Goal: Transaction & Acquisition: Purchase product/service

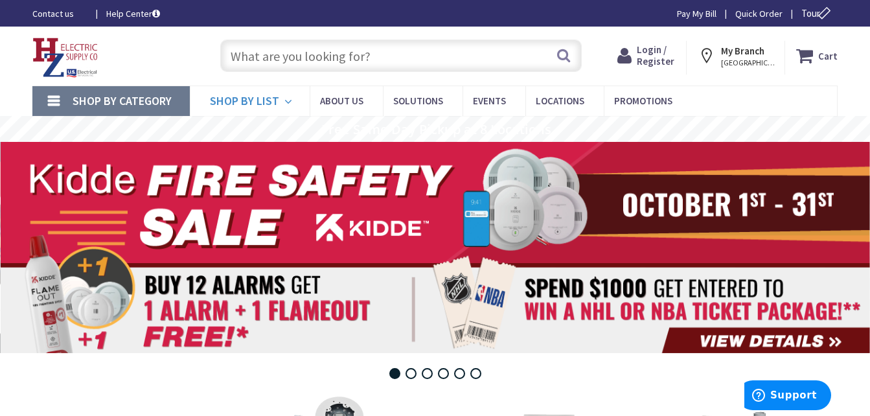
click at [282, 100] on link "Shop By List" at bounding box center [250, 101] width 120 height 30
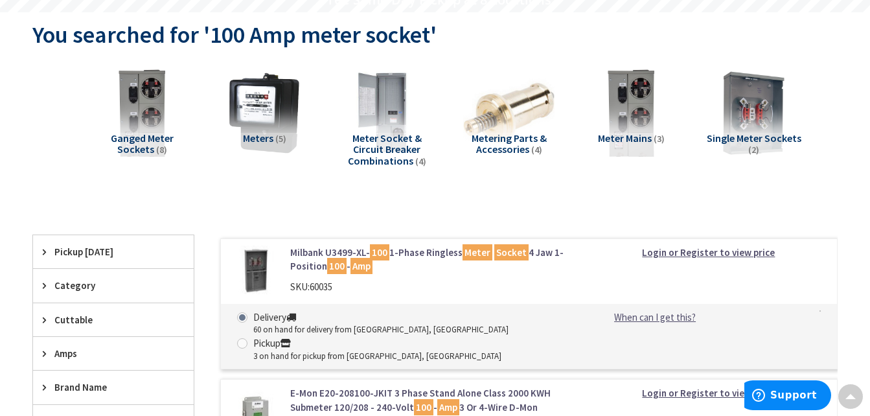
scroll to position [112, 0]
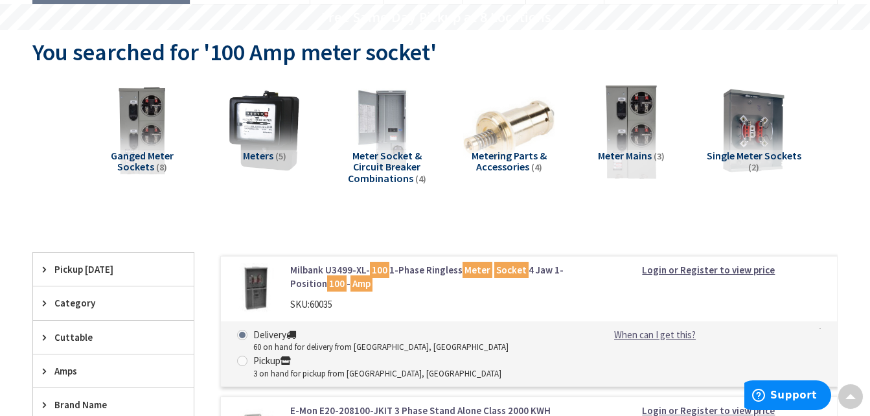
click at [645, 135] on img at bounding box center [631, 130] width 100 height 100
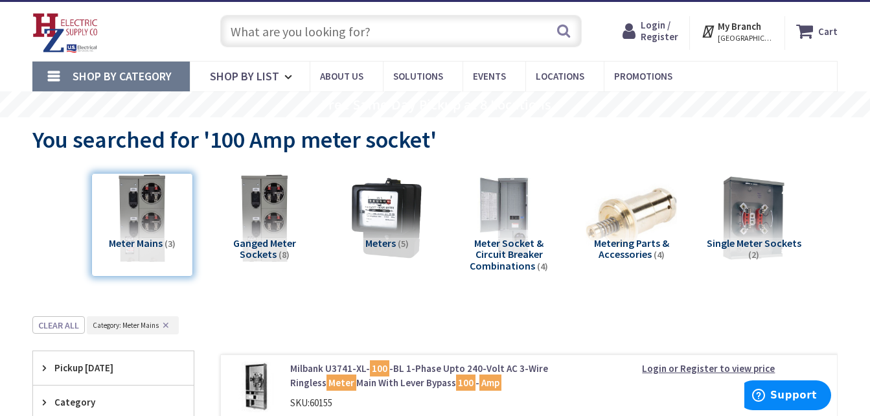
scroll to position [0, 0]
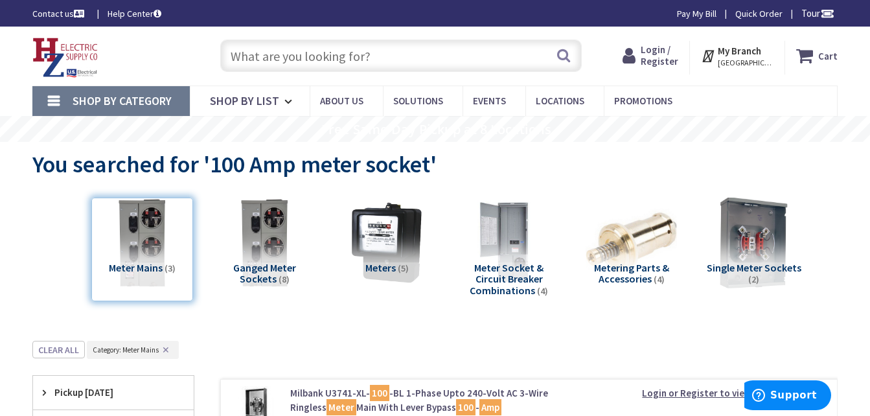
click at [739, 250] on img at bounding box center [753, 242] width 100 height 100
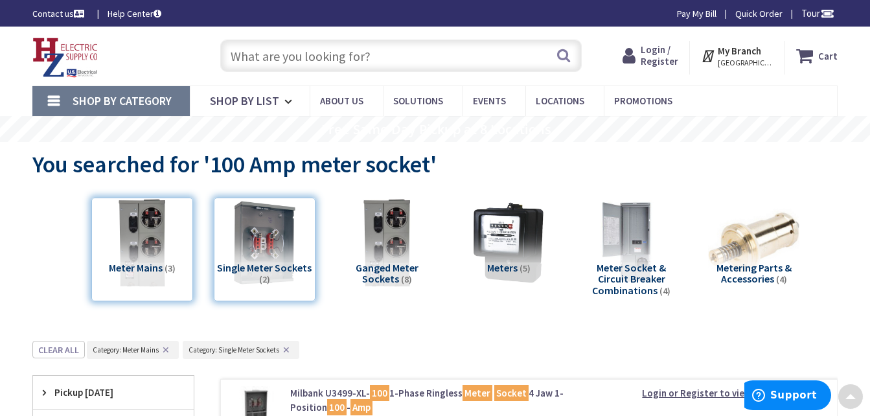
scroll to position [341, 0]
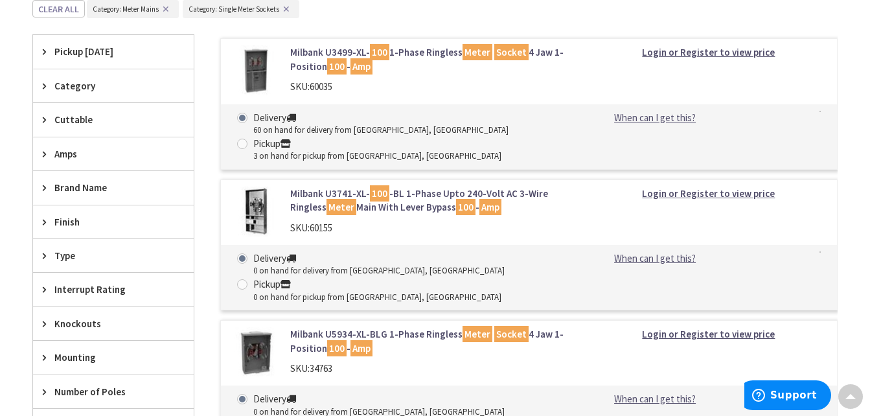
click at [304, 60] on link "Milbank U3499-XL- 100 1-Phase Ringless Meter Socket 4 Jaw 1-Position 100 - Amp" at bounding box center [430, 59] width 280 height 28
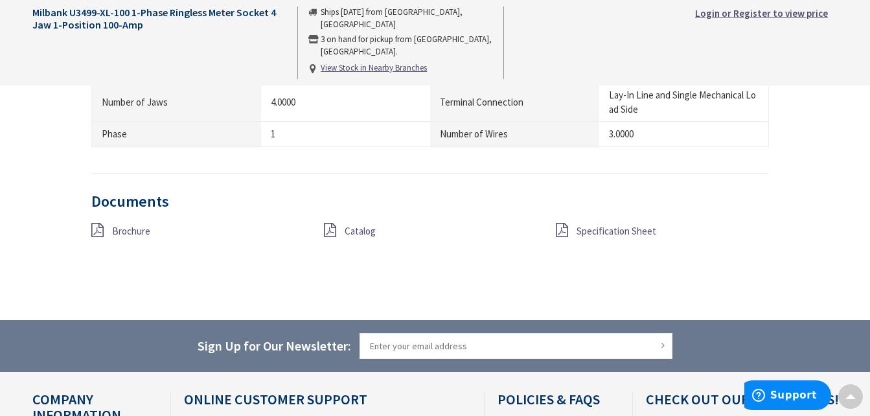
scroll to position [1027, 0]
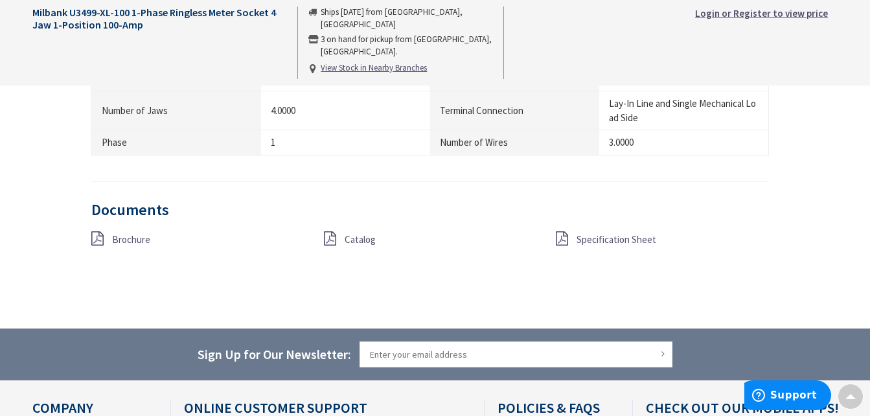
click at [821, 12] on strong "Login or Register to view price" at bounding box center [761, 13] width 133 height 12
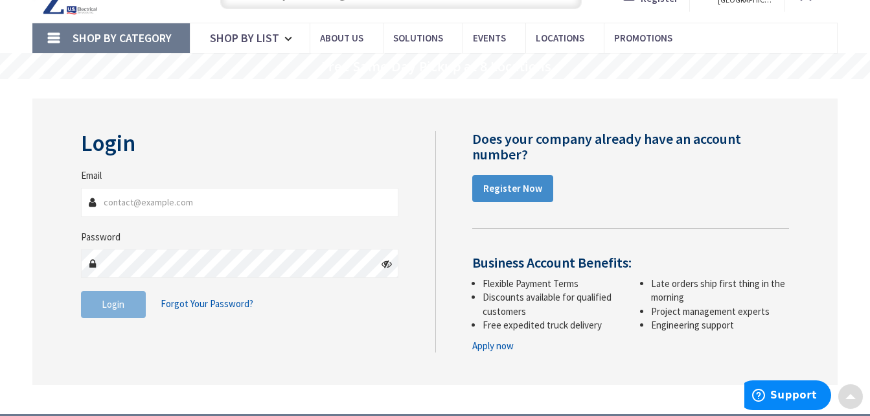
scroll to position [37, 0]
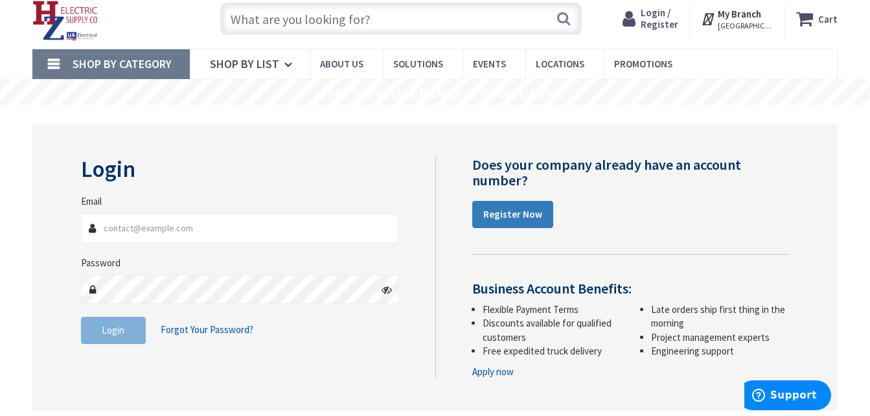
click at [494, 221] on link "Register Now" at bounding box center [512, 214] width 81 height 27
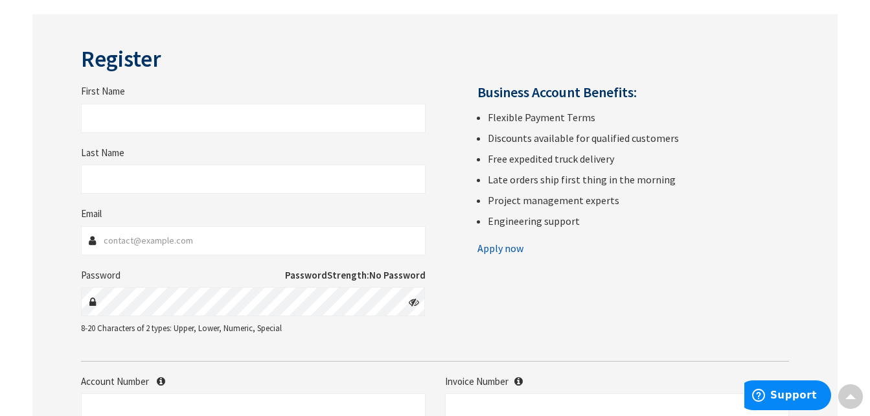
scroll to position [130, 0]
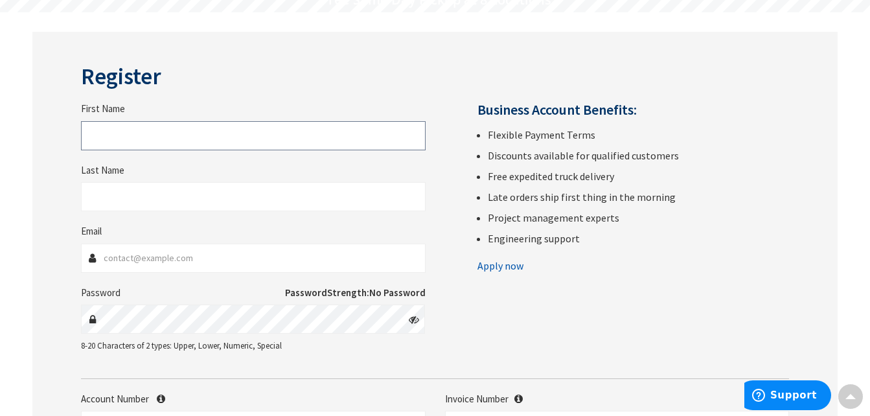
click at [236, 140] on input "First Name" at bounding box center [253, 135] width 345 height 29
type input "Scott"
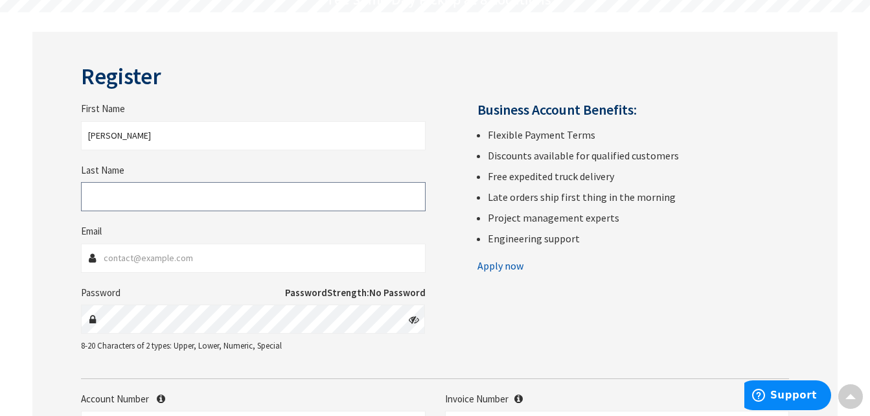
click at [221, 192] on input "Last Name" at bounding box center [253, 196] width 345 height 29
type input "Guimond"
click at [218, 259] on input "Email" at bounding box center [253, 258] width 345 height 29
type input "s_guimond@msn.com"
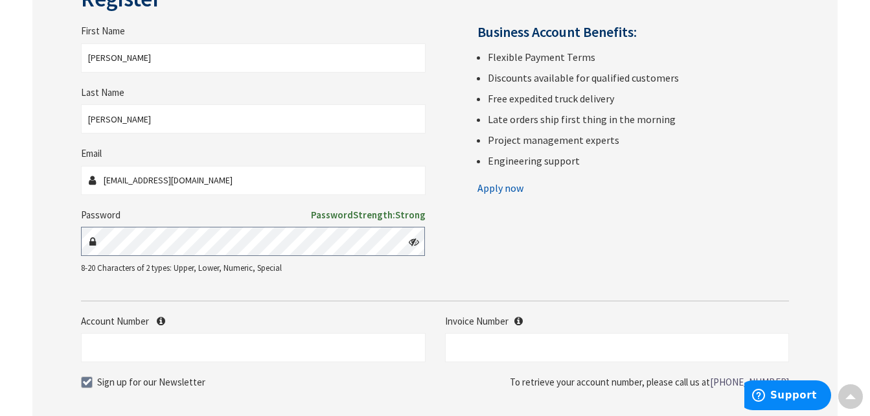
scroll to position [259, 0]
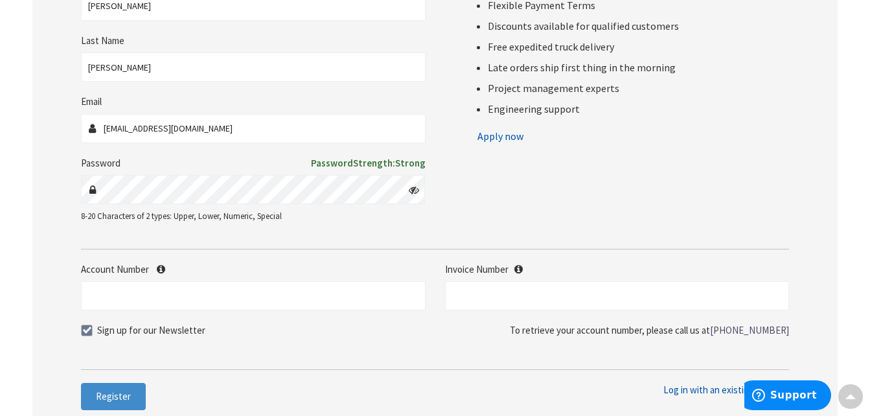
click at [413, 193] on icon at bounding box center [414, 190] width 10 height 10
click at [413, 191] on icon at bounding box center [414, 190] width 10 height 10
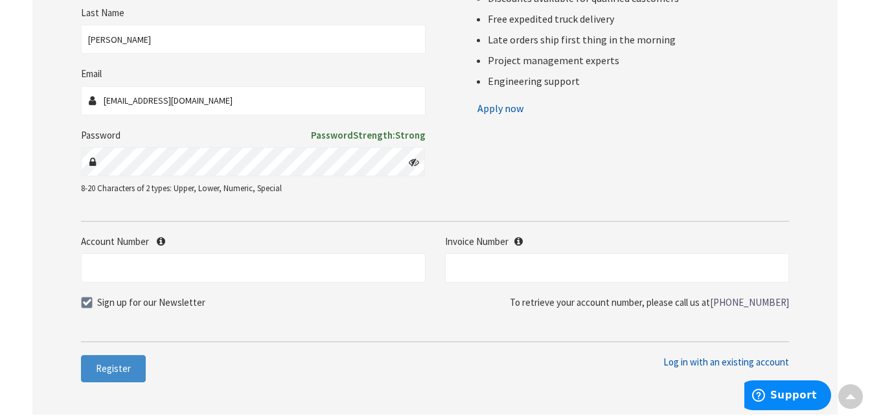
scroll to position [311, 0]
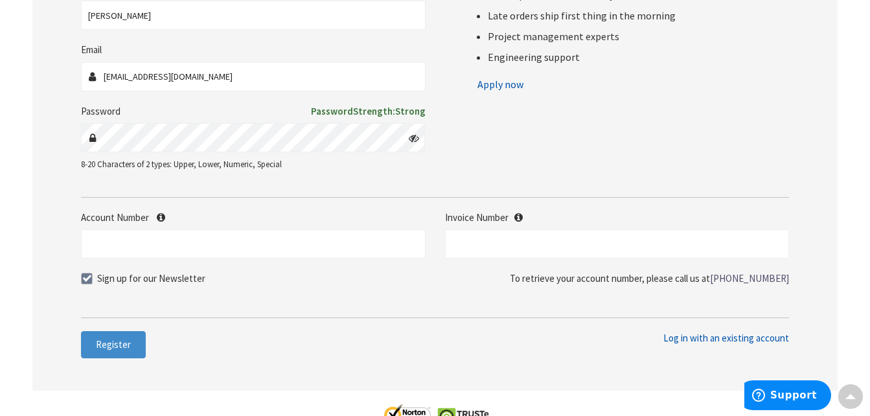
click at [415, 141] on icon at bounding box center [414, 138] width 10 height 10
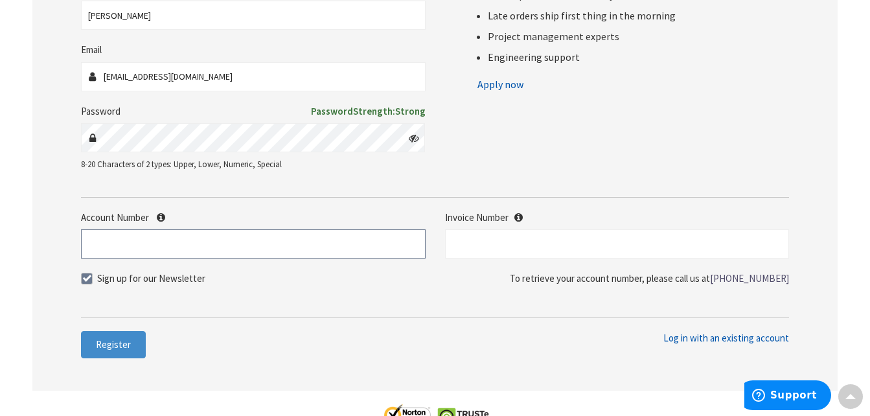
click at [243, 245] on input "Account Number" at bounding box center [253, 243] width 345 height 29
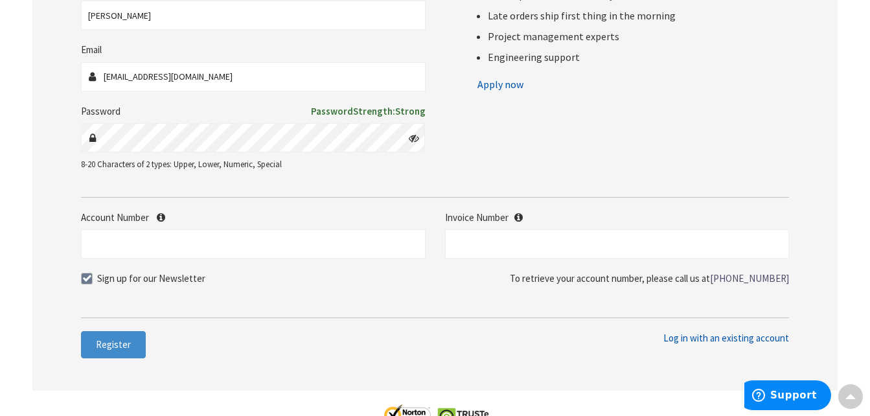
click at [85, 278] on span at bounding box center [87, 279] width 12 height 12
click at [85, 278] on input "Sign up for our Newsletter" at bounding box center [88, 278] width 8 height 8
checkbox input "false"
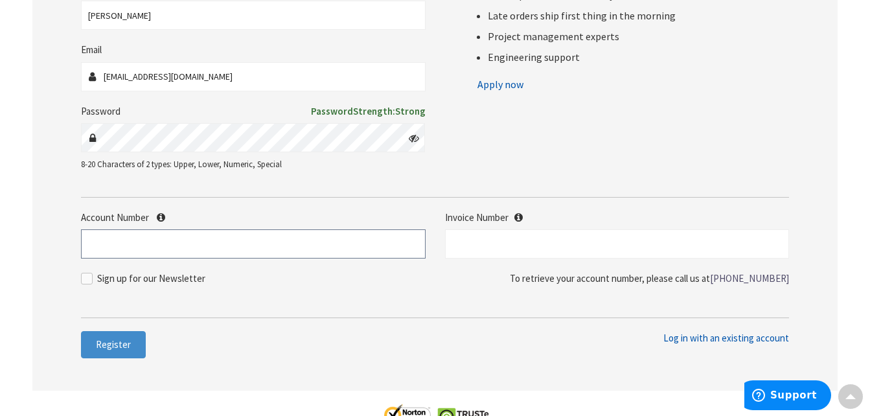
click at [108, 240] on input "Account Number" at bounding box center [253, 243] width 345 height 29
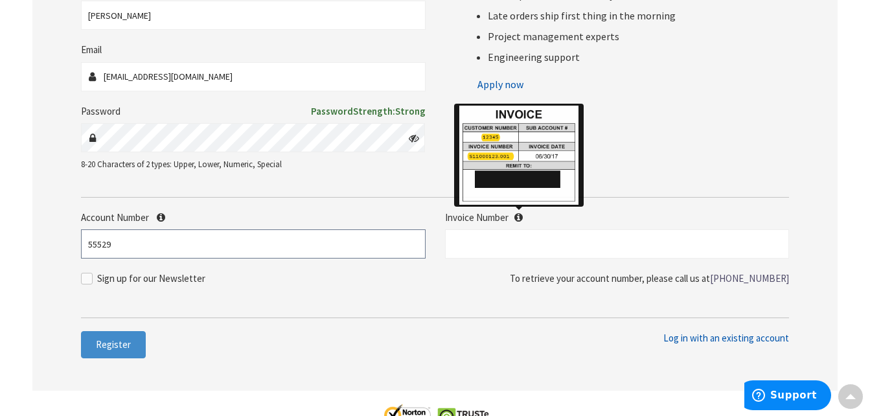
type input "55529"
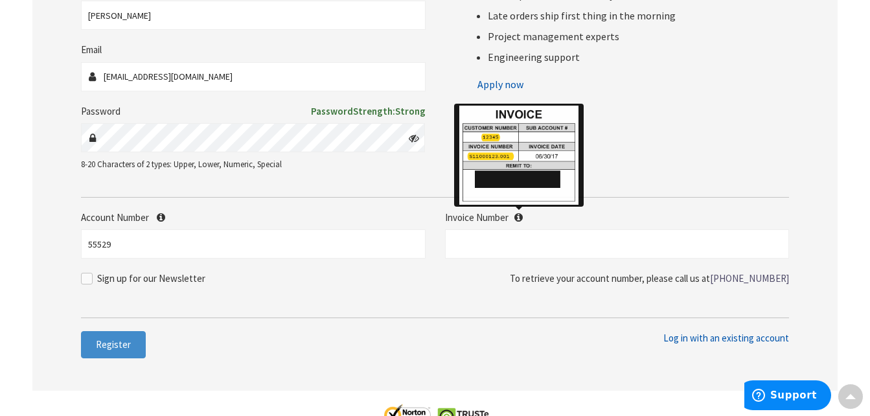
click at [521, 217] on icon at bounding box center [518, 217] width 8 height 10
click at [518, 220] on icon at bounding box center [518, 217] width 8 height 10
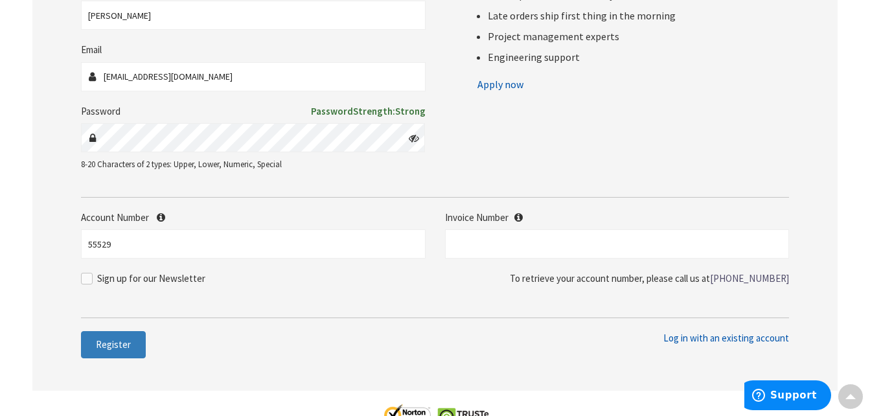
click at [125, 344] on span "Register" at bounding box center [113, 344] width 35 height 12
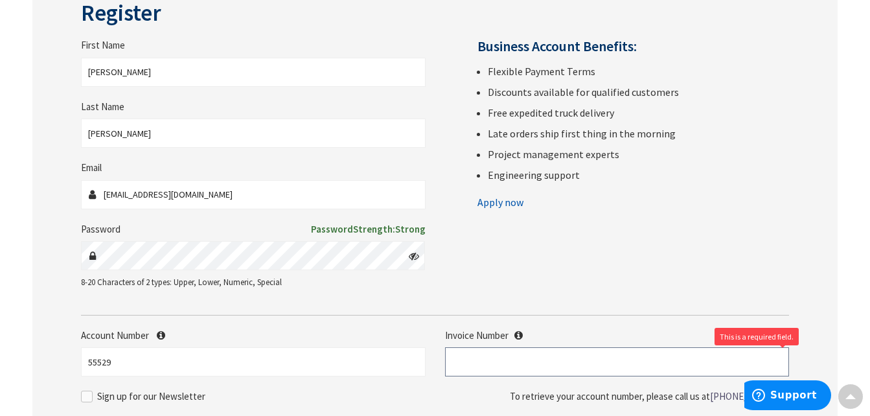
scroll to position [207, 0]
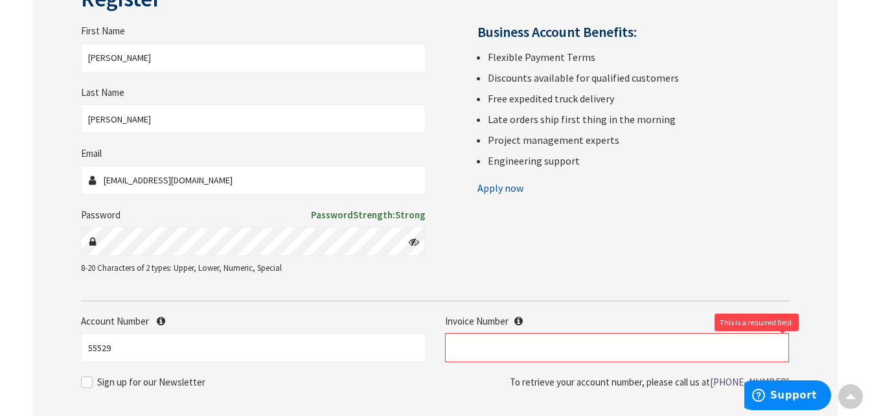
click at [415, 243] on icon at bounding box center [414, 241] width 10 height 10
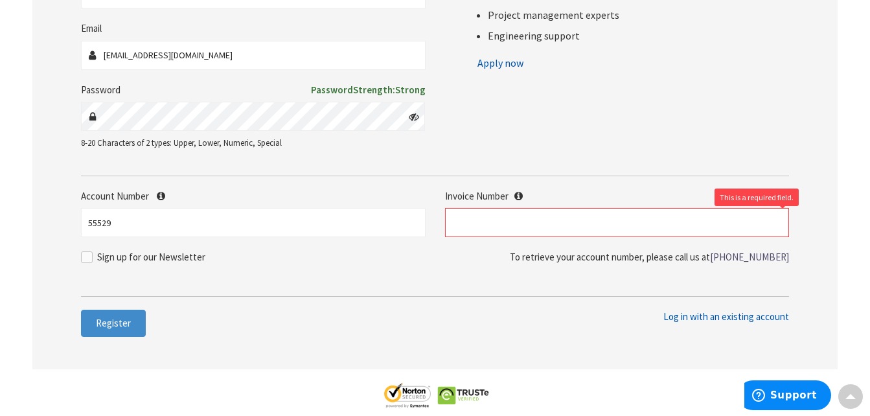
scroll to position [337, 0]
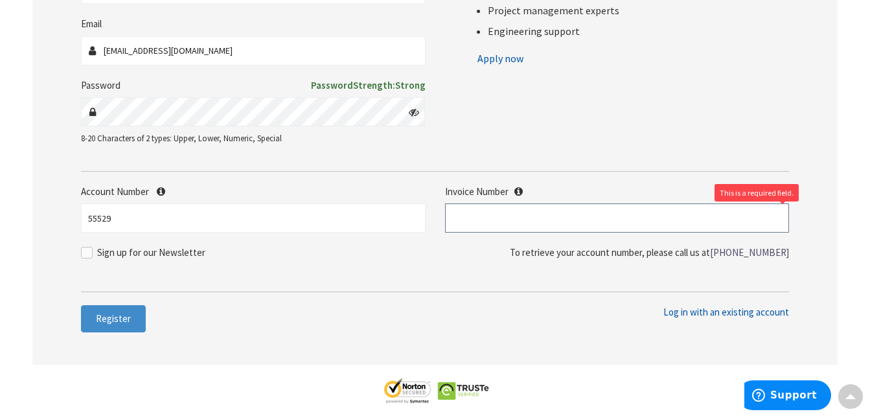
click at [490, 223] on input "text" at bounding box center [617, 217] width 345 height 29
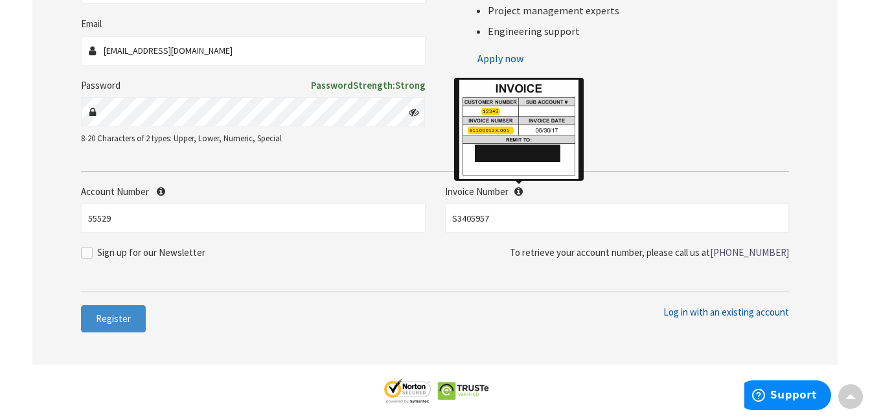
click at [516, 190] on icon at bounding box center [518, 192] width 8 height 10
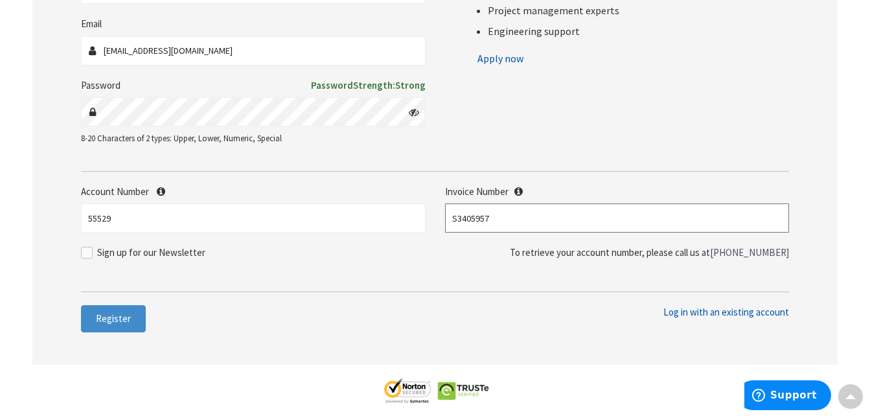
click at [501, 218] on input "S3405957" at bounding box center [617, 217] width 345 height 29
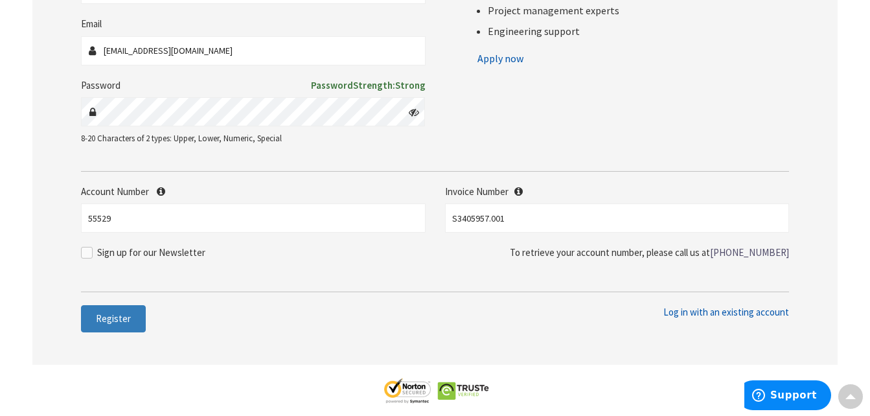
click at [95, 315] on button "Register" at bounding box center [113, 318] width 65 height 27
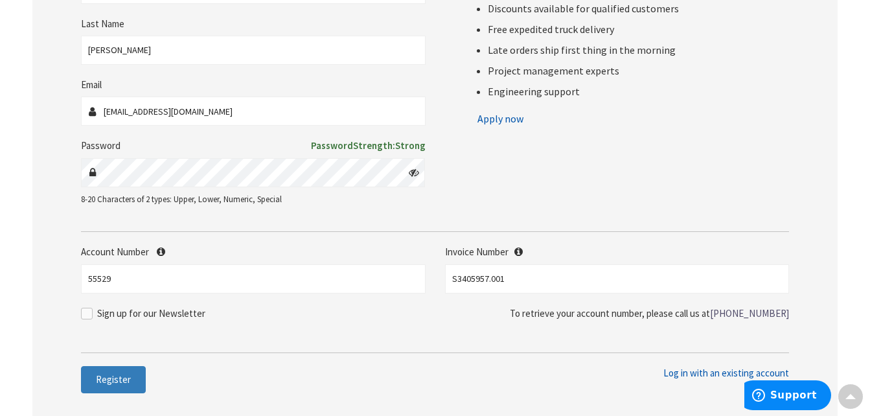
scroll to position [297, 0]
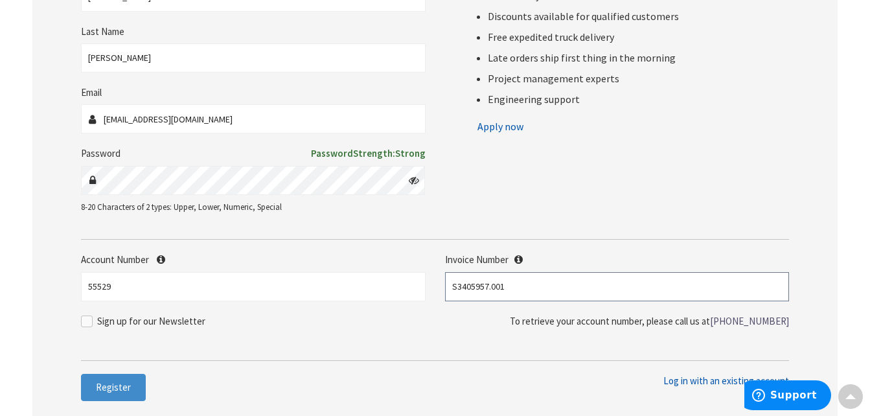
click at [538, 290] on input "S3405957.001" at bounding box center [617, 286] width 345 height 29
type input "S"
click at [218, 290] on input "55529" at bounding box center [253, 286] width 345 height 29
type input "5"
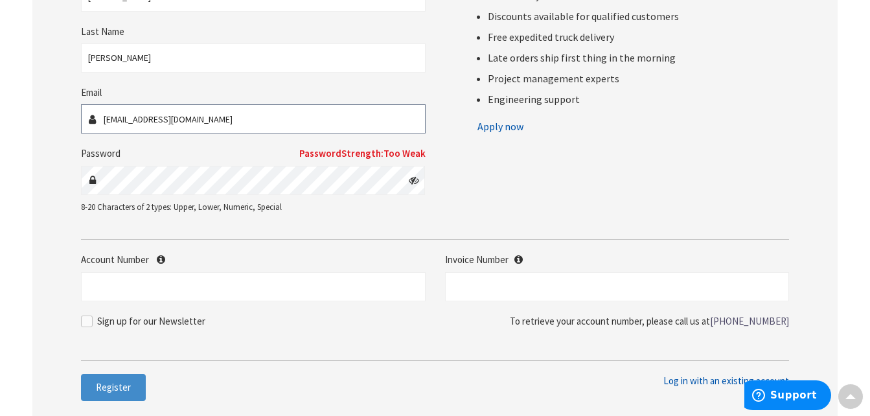
click at [343, 117] on input "s_guimond@msn.com" at bounding box center [253, 118] width 345 height 29
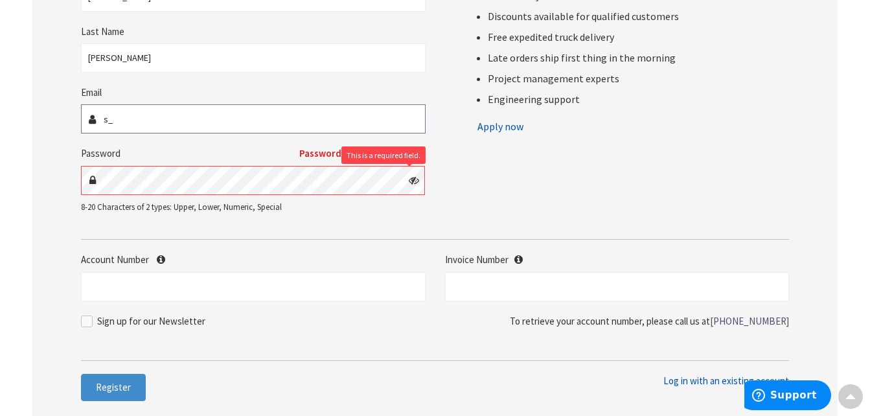
type input "s"
click at [404, 58] on input "Guimond" at bounding box center [253, 57] width 345 height 29
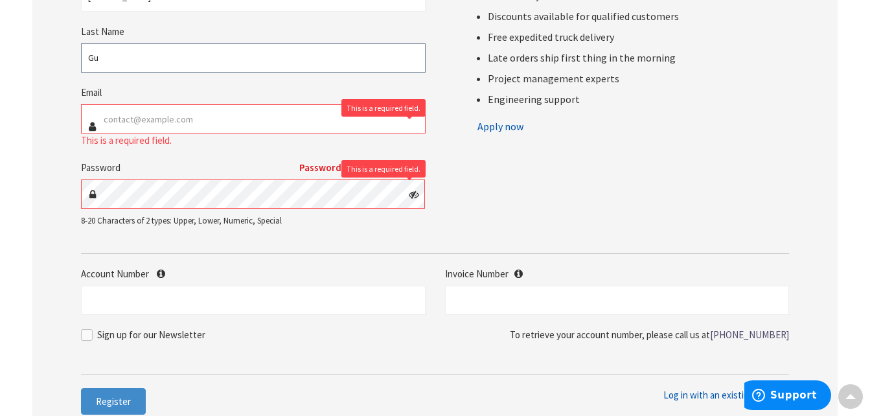
type input "G"
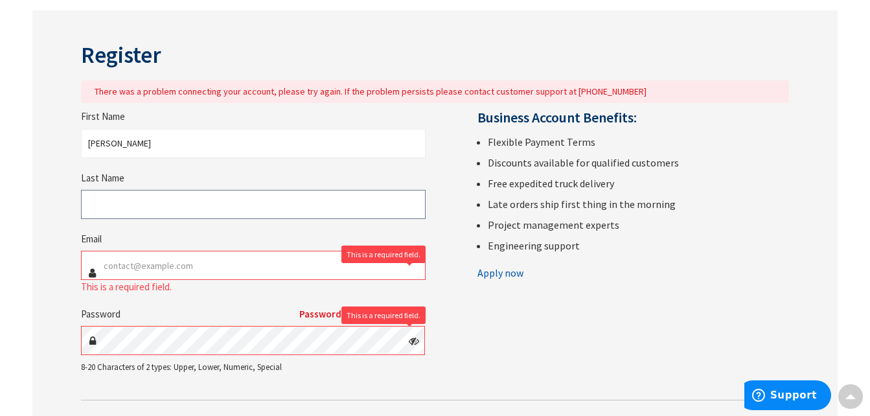
scroll to position [65, 0]
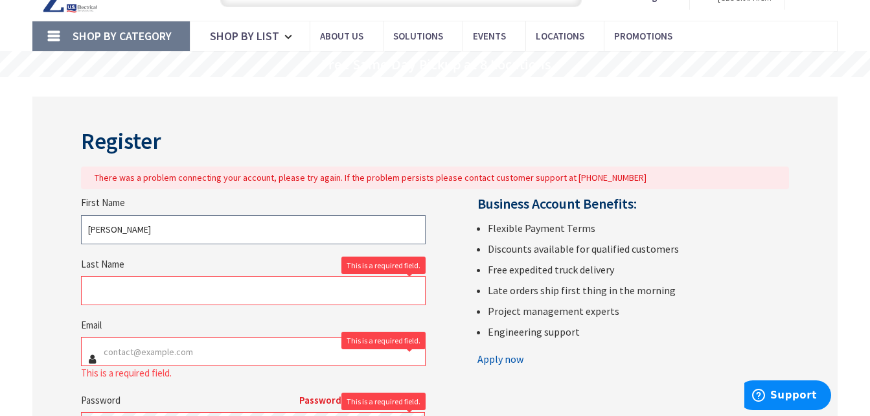
click at [143, 229] on input "Scott" at bounding box center [253, 229] width 345 height 29
type input "S"
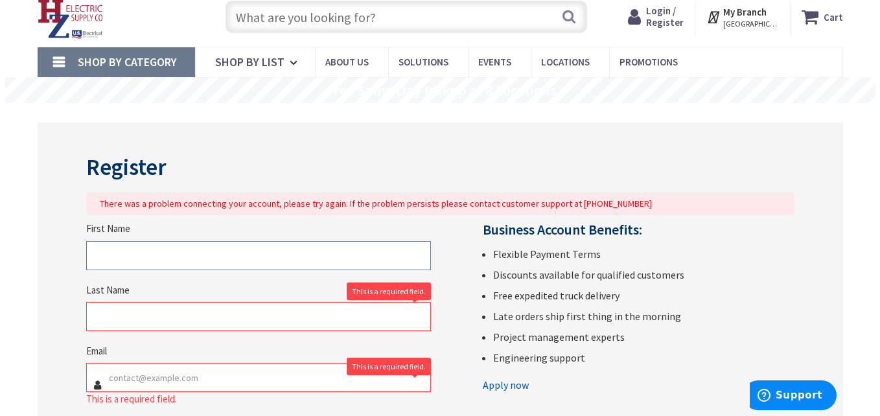
scroll to position [0, 0]
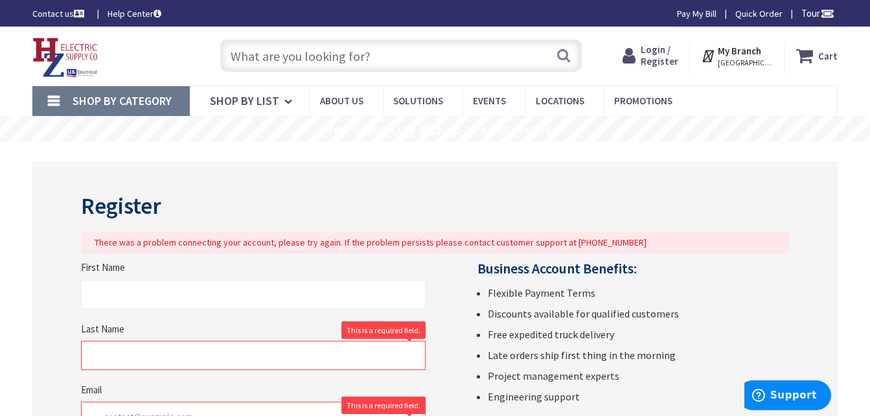
click at [749, 61] on span "NORTHAMPTON, MA" at bounding box center [745, 63] width 55 height 10
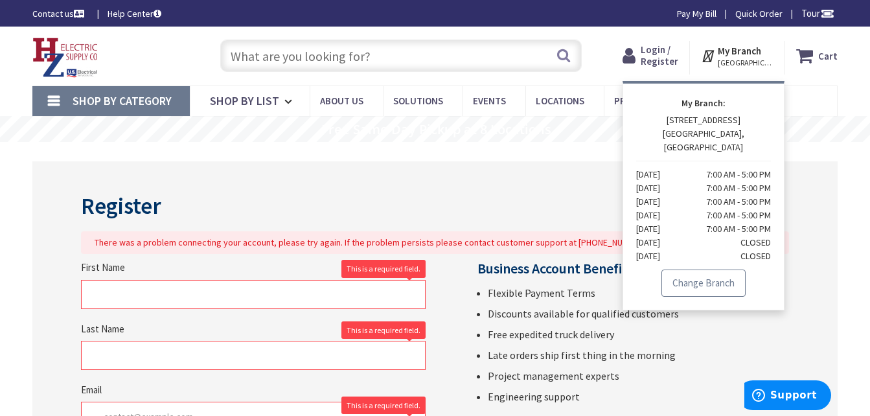
click at [726, 273] on link "Change Branch" at bounding box center [703, 282] width 84 height 27
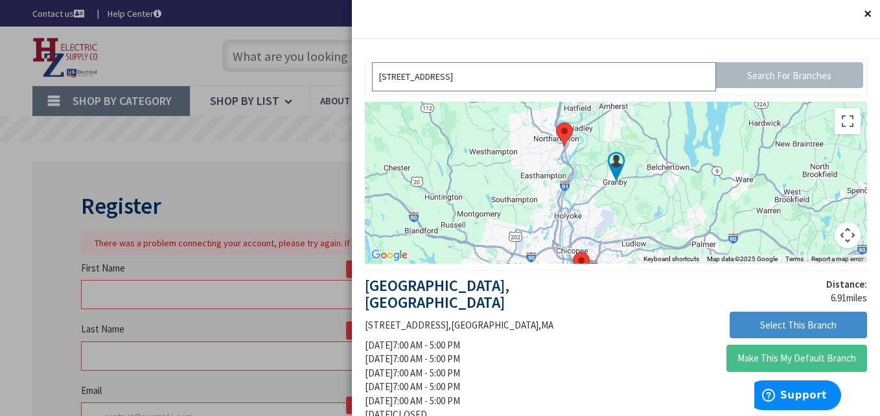
drag, startPoint x: 876, startPoint y: 408, endPoint x: 594, endPoint y: 72, distance: 438.7
click at [594, 72] on input "[STREET_ADDRESS]" at bounding box center [543, 76] width 343 height 29
type input "2"
type input "01082"
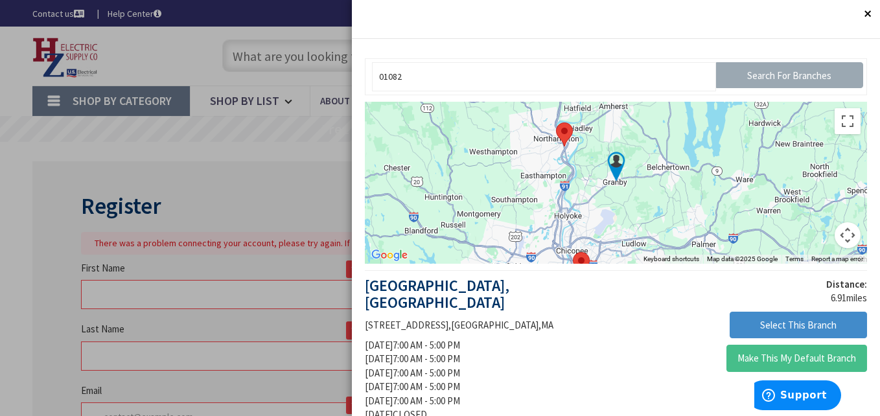
click at [821, 69] on input "Search For Branches" at bounding box center [789, 75] width 147 height 26
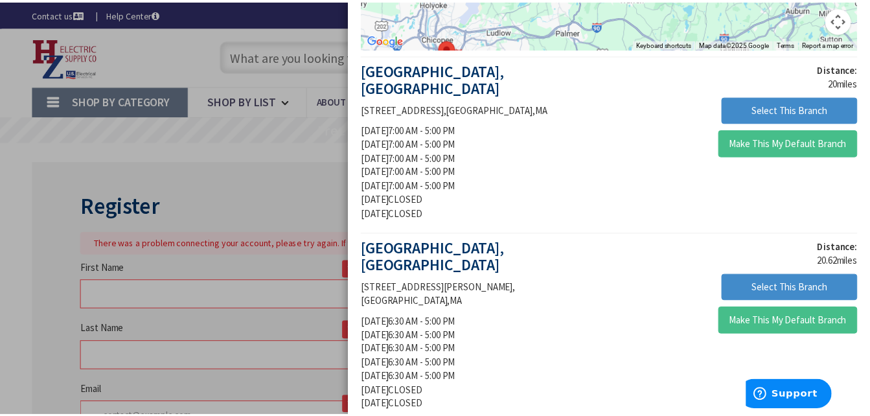
scroll to position [242, 0]
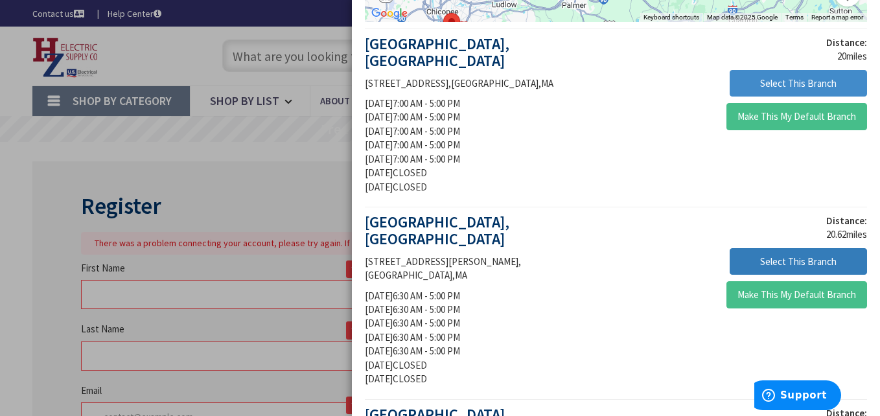
click at [759, 248] on button "Select This Branch" at bounding box center [797, 261] width 137 height 27
